Goal: Communication & Community: Answer question/provide support

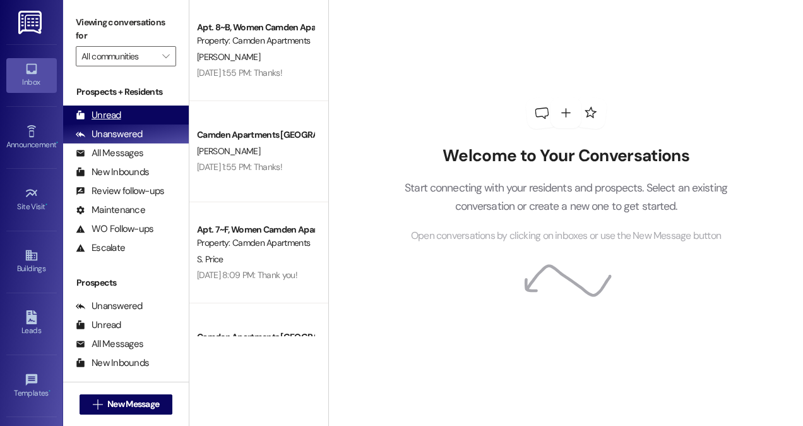
click at [135, 114] on div "Unread (0)" at bounding box center [126, 114] width 126 height 19
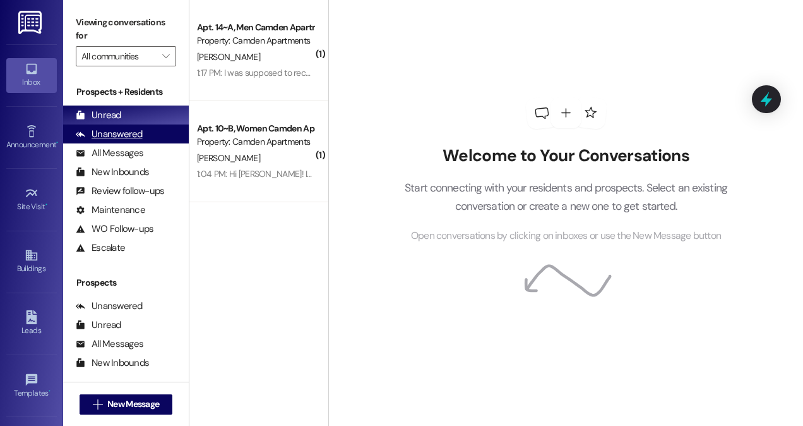
click at [140, 135] on div "Unanswered" at bounding box center [109, 134] width 67 height 13
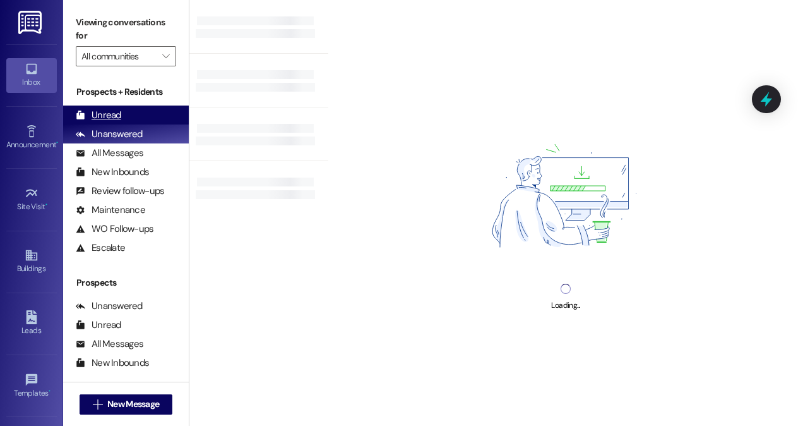
click at [140, 121] on div "Unread (0)" at bounding box center [126, 114] width 126 height 19
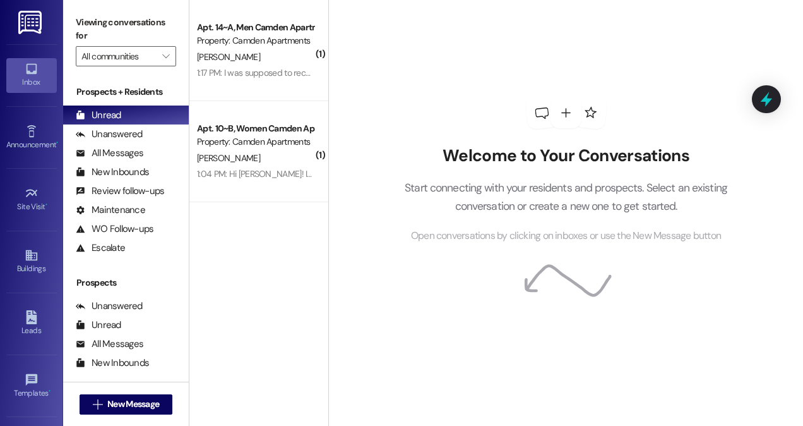
click at [455, 295] on div "Welcome to Your Conversations Start connecting with your residents and prospect…" at bounding box center [566, 170] width 379 height 340
click at [539, 114] on icon at bounding box center [540, 112] width 15 height 15
click at [286, 260] on div "( 1 ) Apt. 14~A, Men Camden Apartments Property: Camden Apartments [PERSON_NAME…" at bounding box center [258, 168] width 139 height 336
click at [134, 141] on div "Unanswered (0)" at bounding box center [126, 133] width 126 height 19
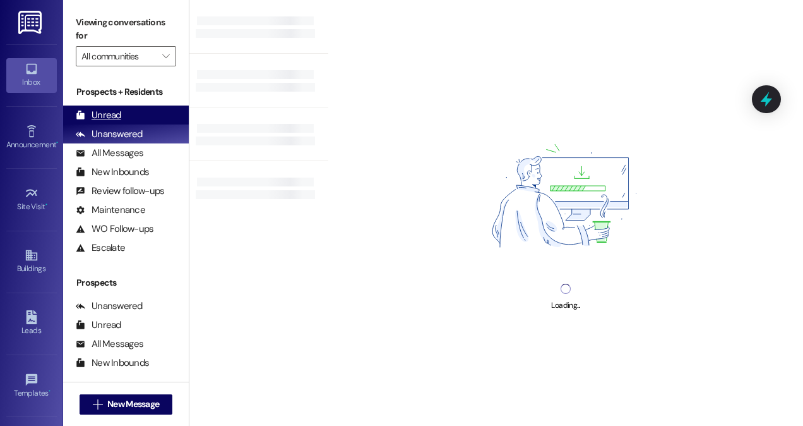
click at [138, 121] on div "Unread (0)" at bounding box center [126, 114] width 126 height 19
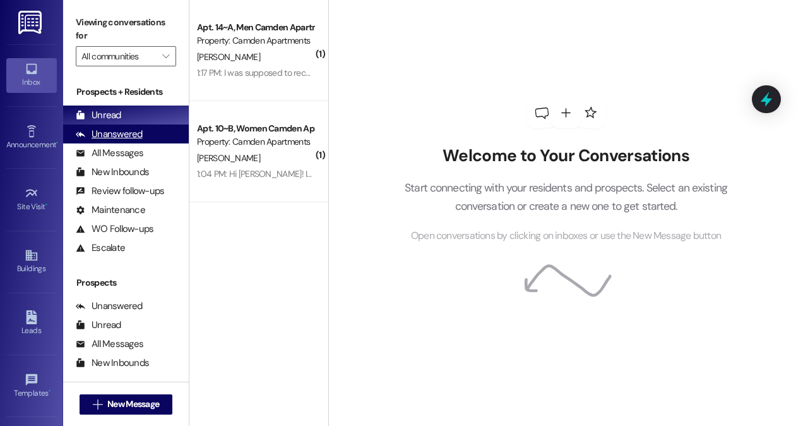
click at [139, 138] on div "Unanswered" at bounding box center [109, 134] width 67 height 13
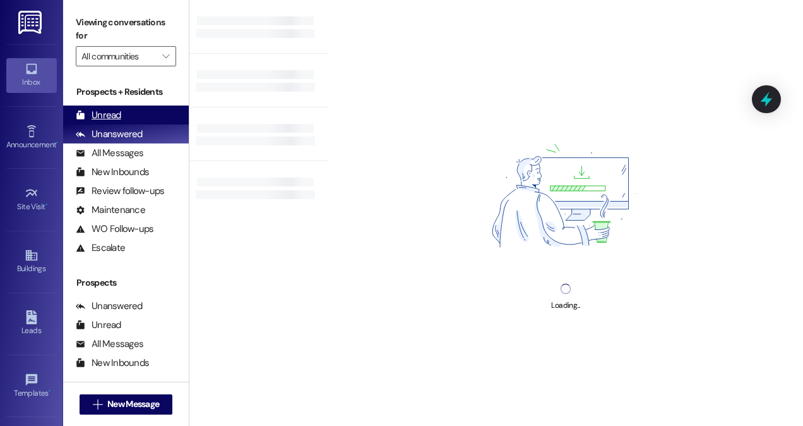
click at [135, 114] on div "Unread (0)" at bounding box center [126, 114] width 126 height 19
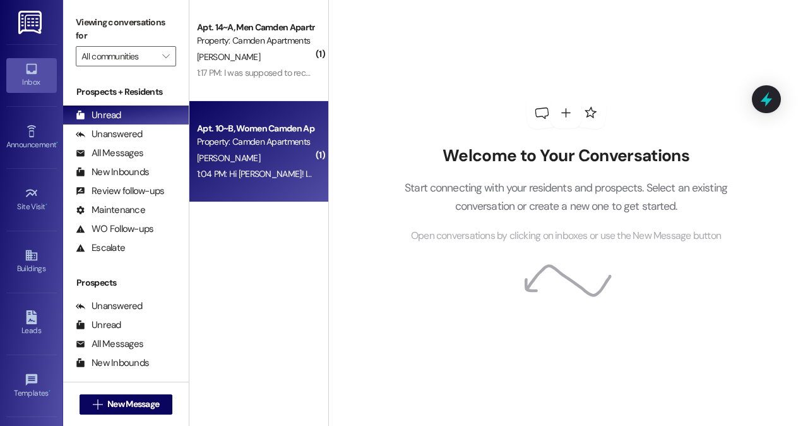
click at [313, 101] on div "Apt. 10~B, Women Camden Apartments Property: [GEOGRAPHIC_DATA] Apartments [PERS…" at bounding box center [258, 151] width 139 height 101
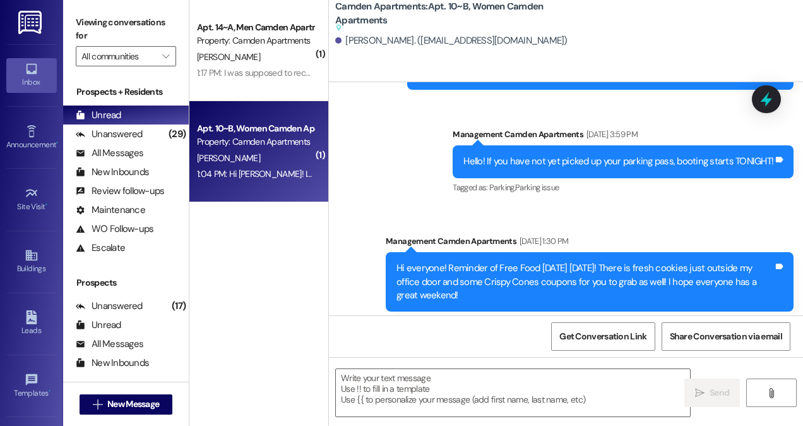
scroll to position [29527, 0]
